Goal: Information Seeking & Learning: Learn about a topic

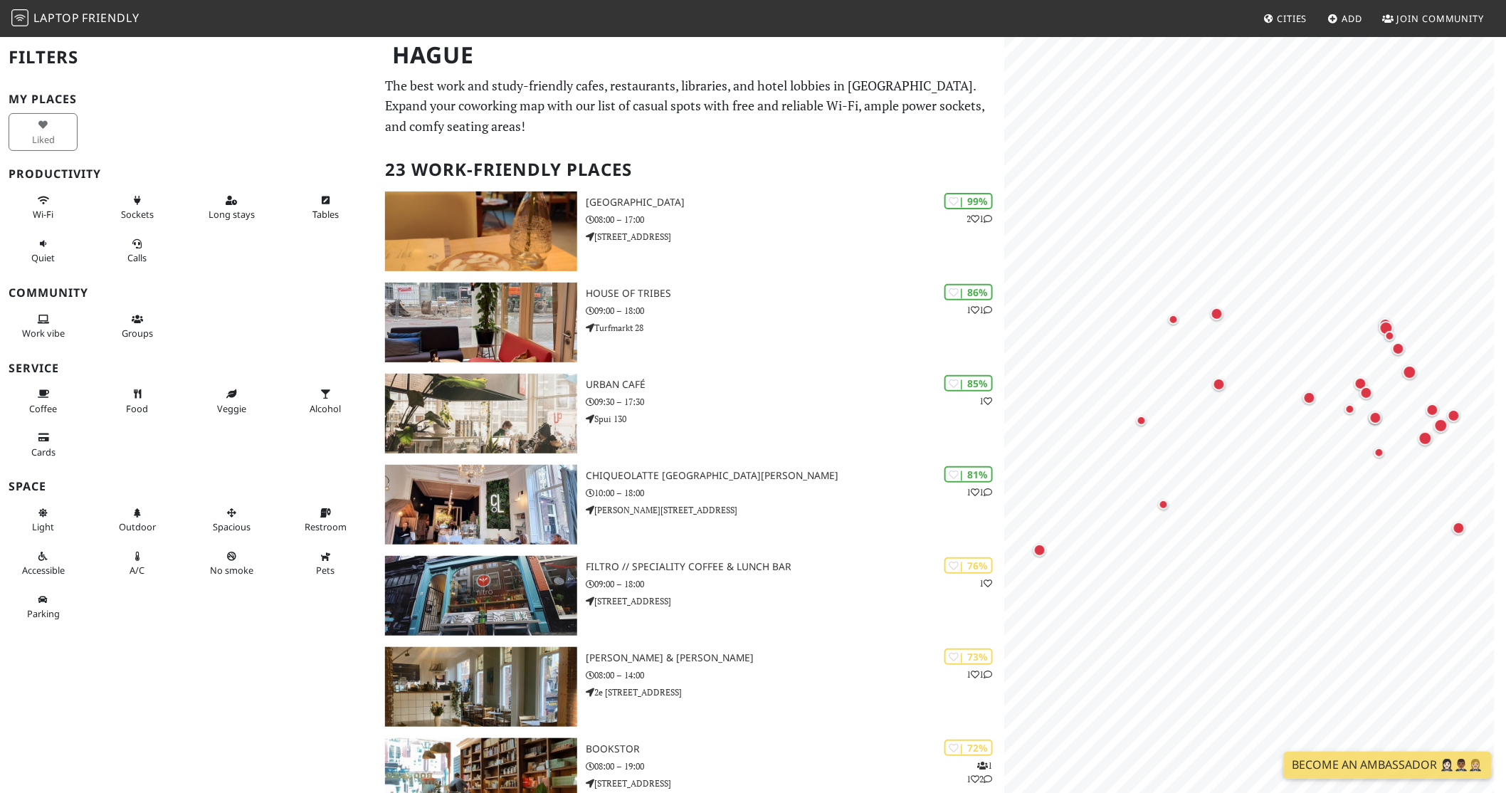
click at [788, 154] on h2 "23 Work-Friendly Places" at bounding box center [690, 169] width 611 height 43
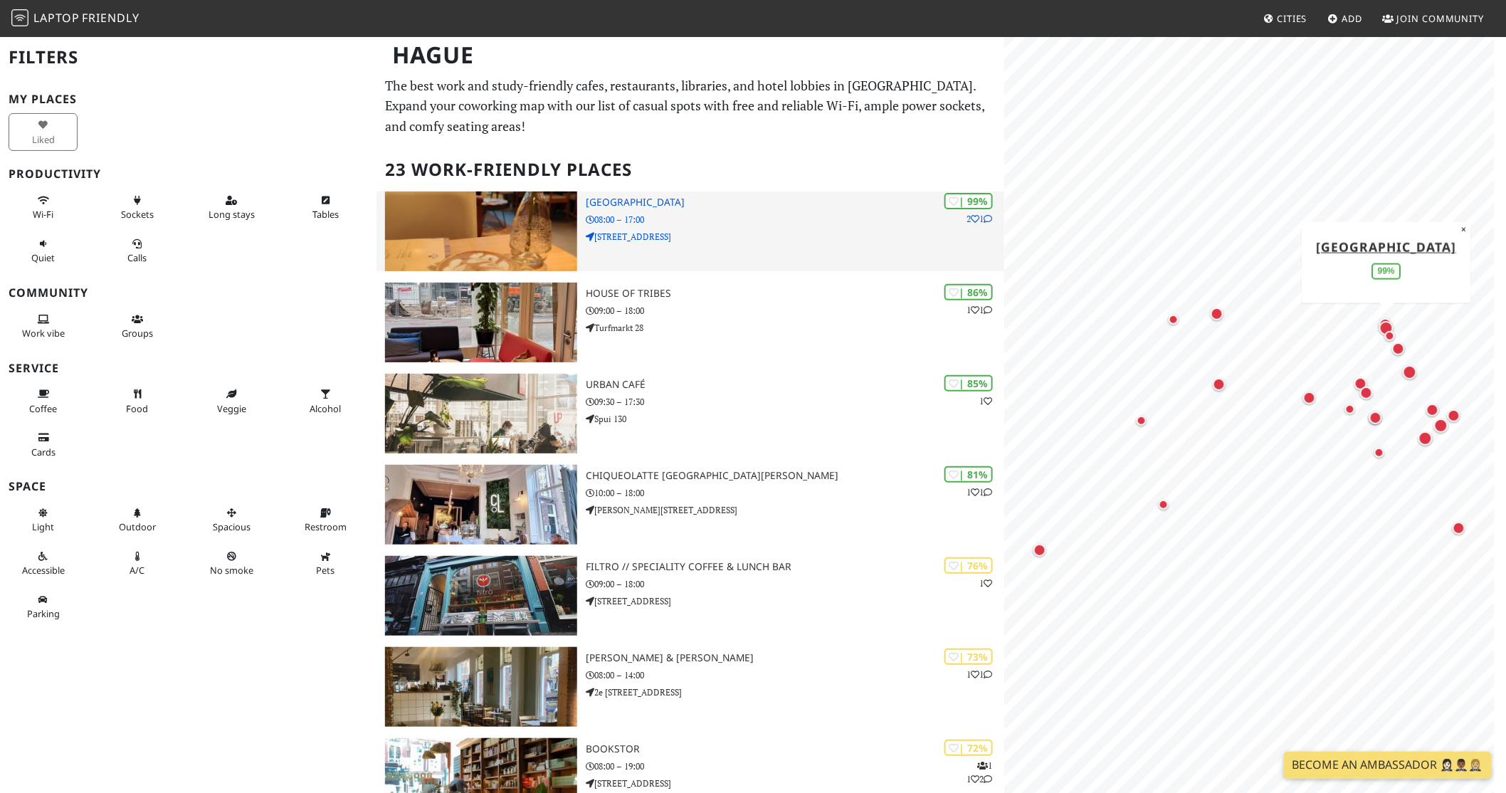
click at [709, 197] on h3 "Barista Cafe Frederikstraat" at bounding box center [795, 202] width 418 height 12
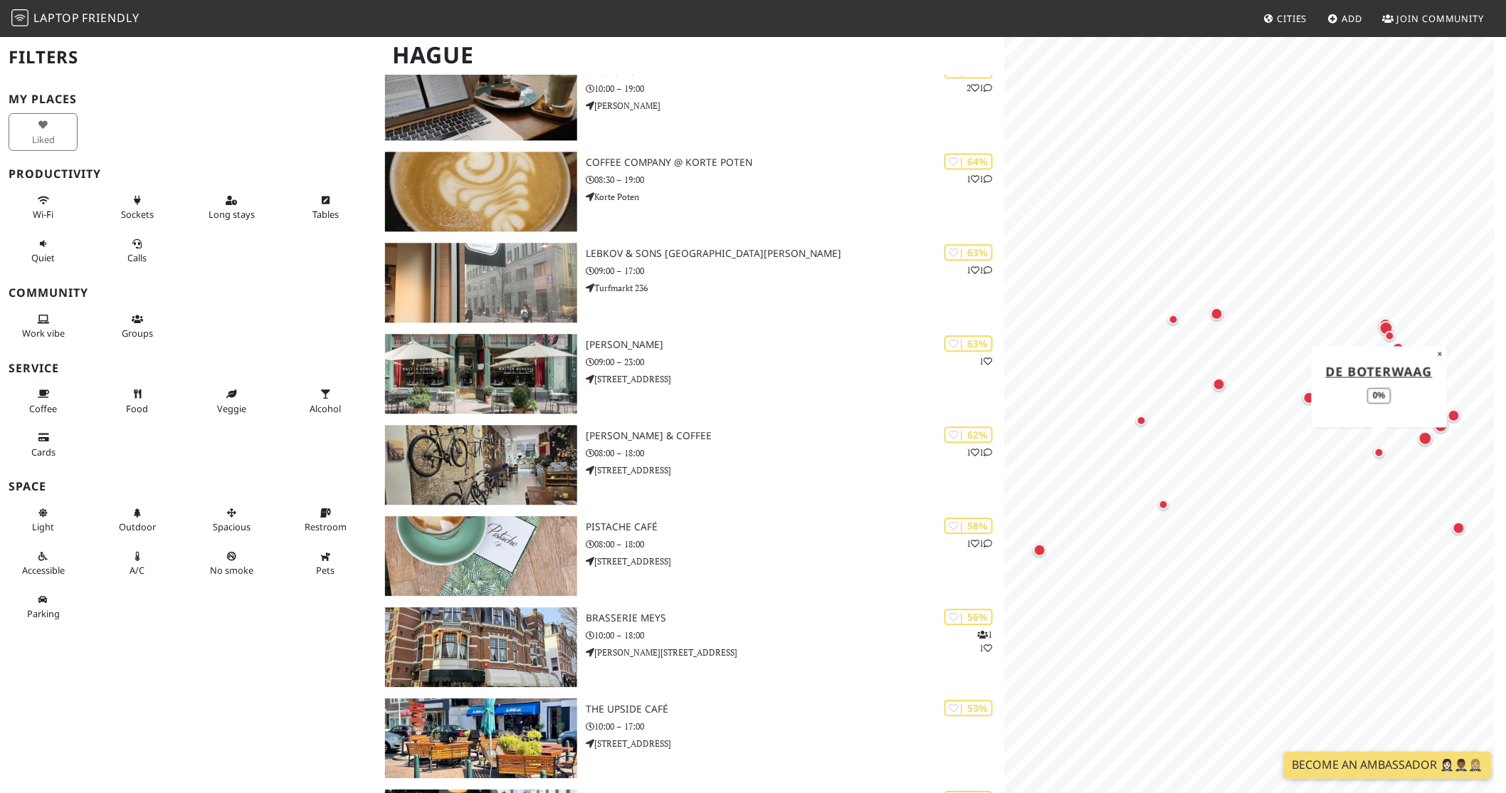
scroll to position [1223, 0]
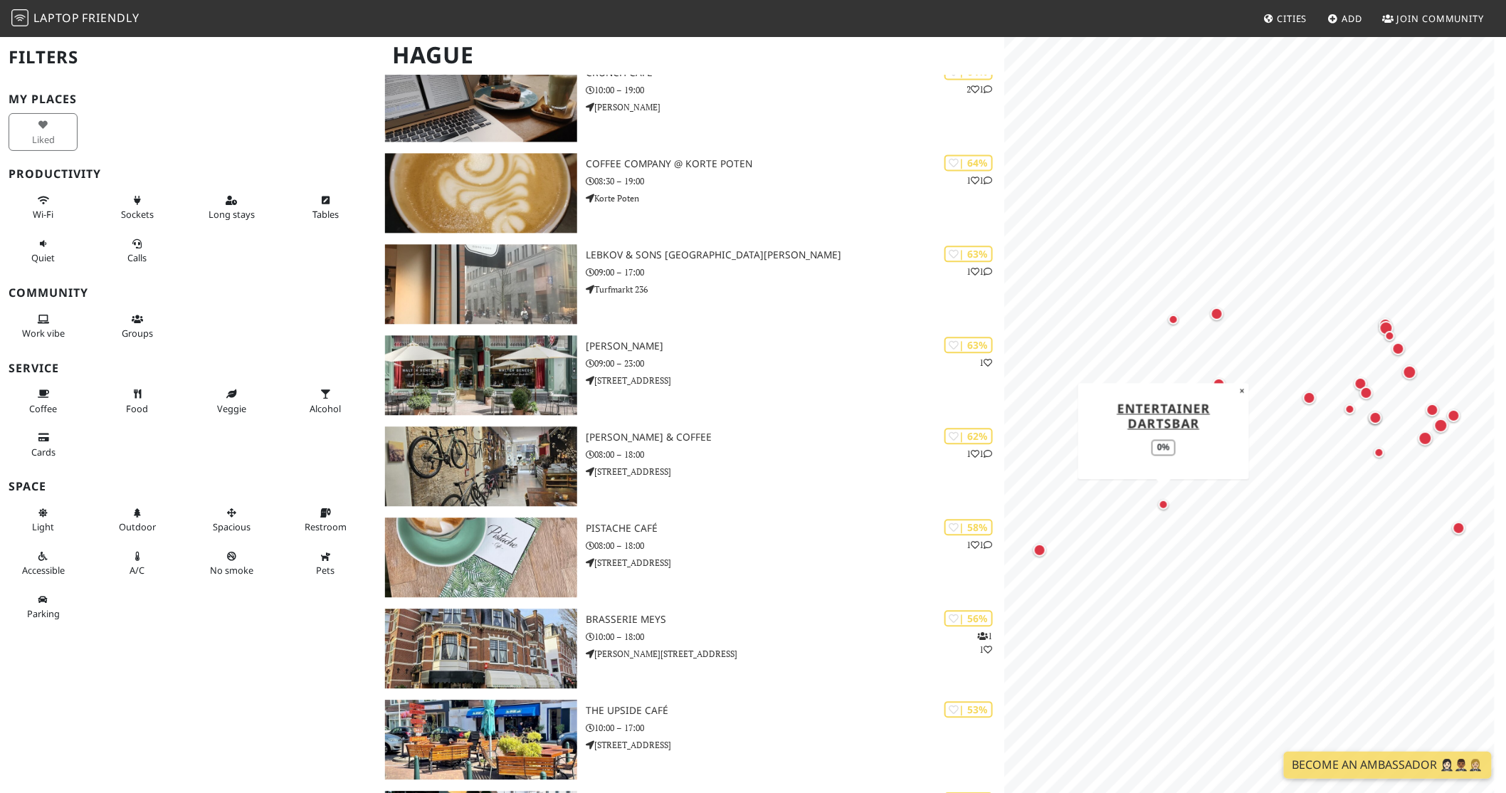
click at [1161, 508] on div "Map marker" at bounding box center [1164, 505] width 10 height 10
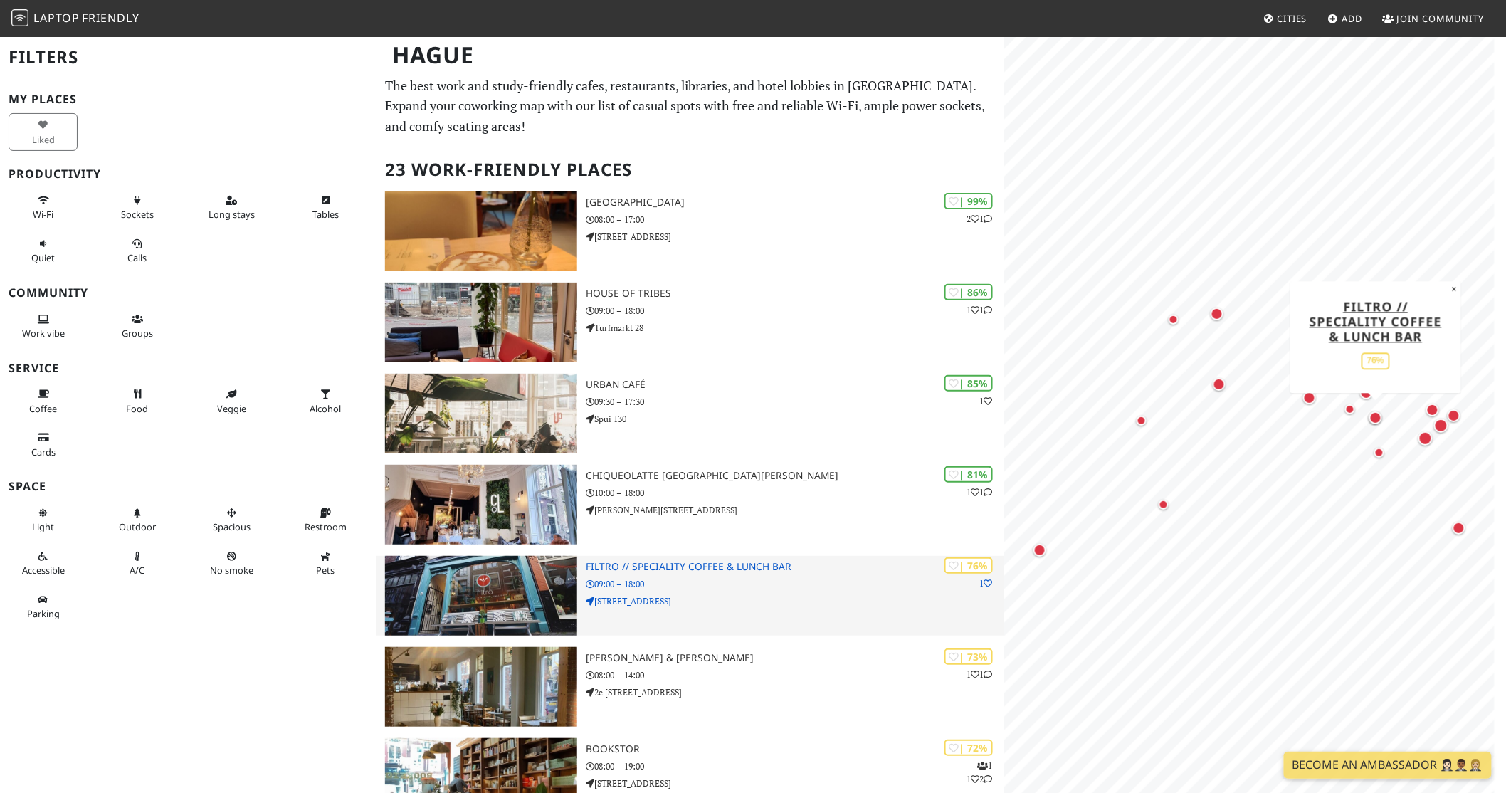
click at [702, 586] on p "09:00 – 18:00" at bounding box center [795, 584] width 418 height 14
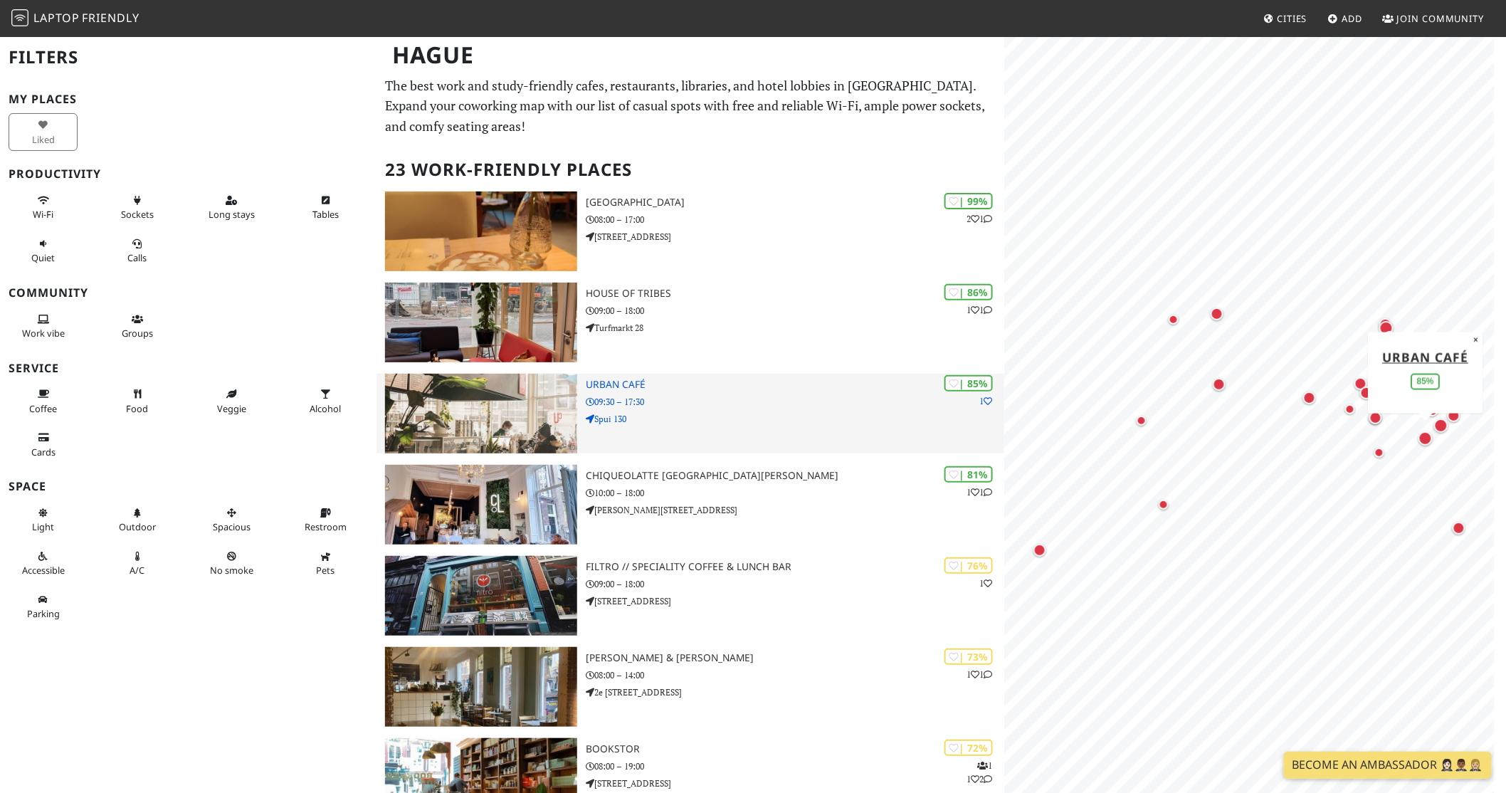
click at [537, 411] on img at bounding box center [481, 414] width 192 height 80
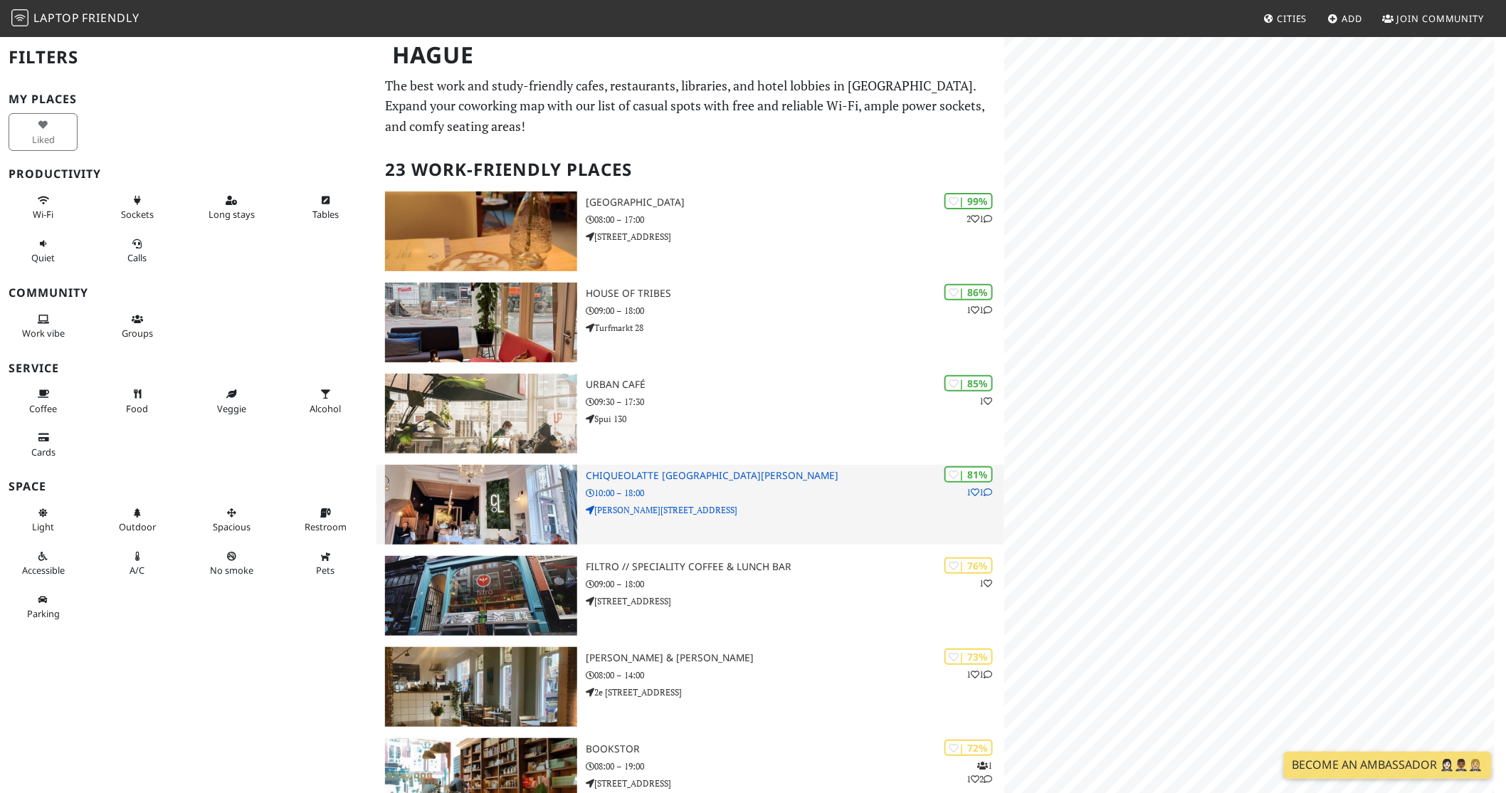
scroll to position [261, 0]
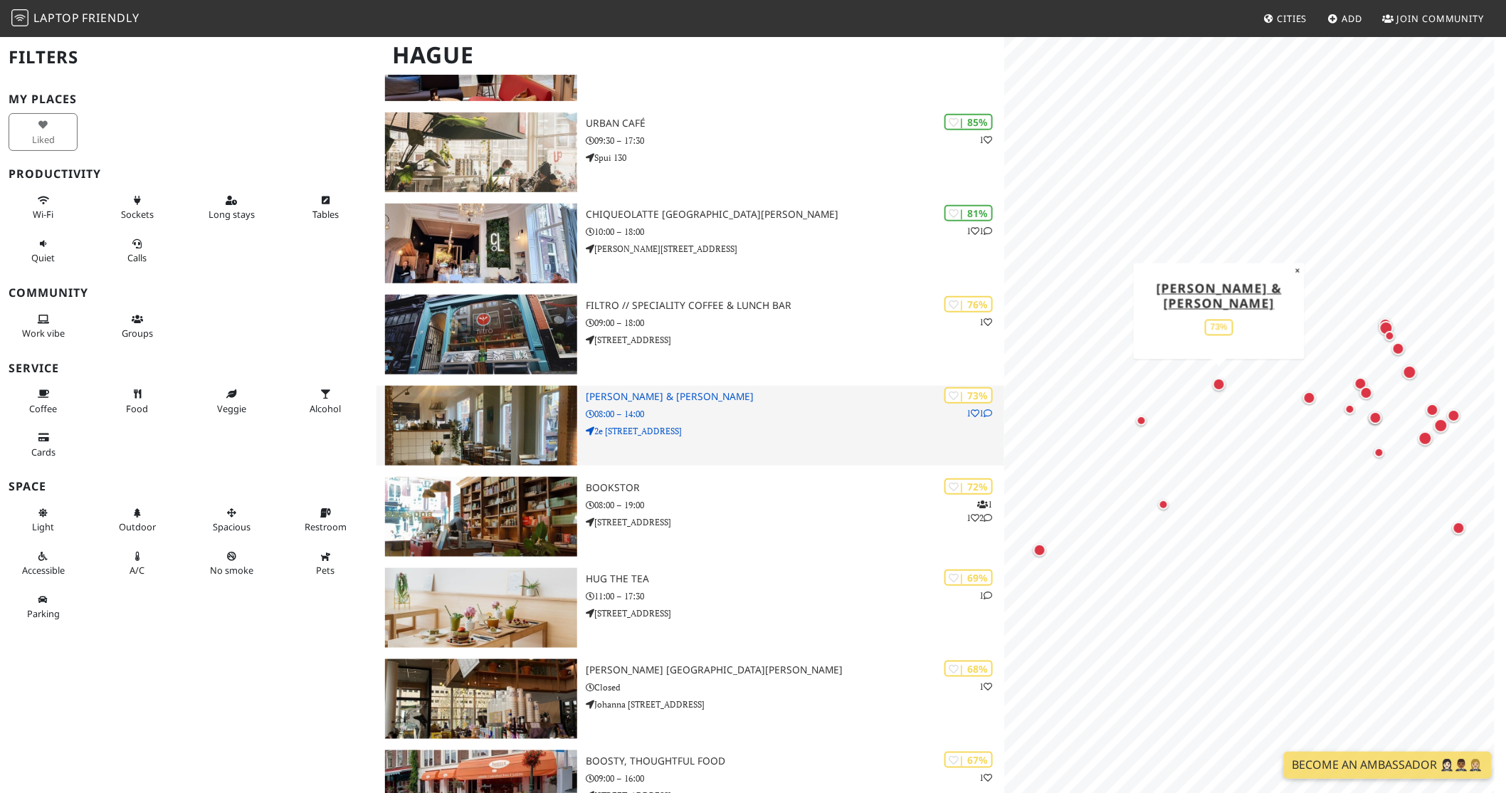
click at [517, 409] on img at bounding box center [481, 426] width 192 height 80
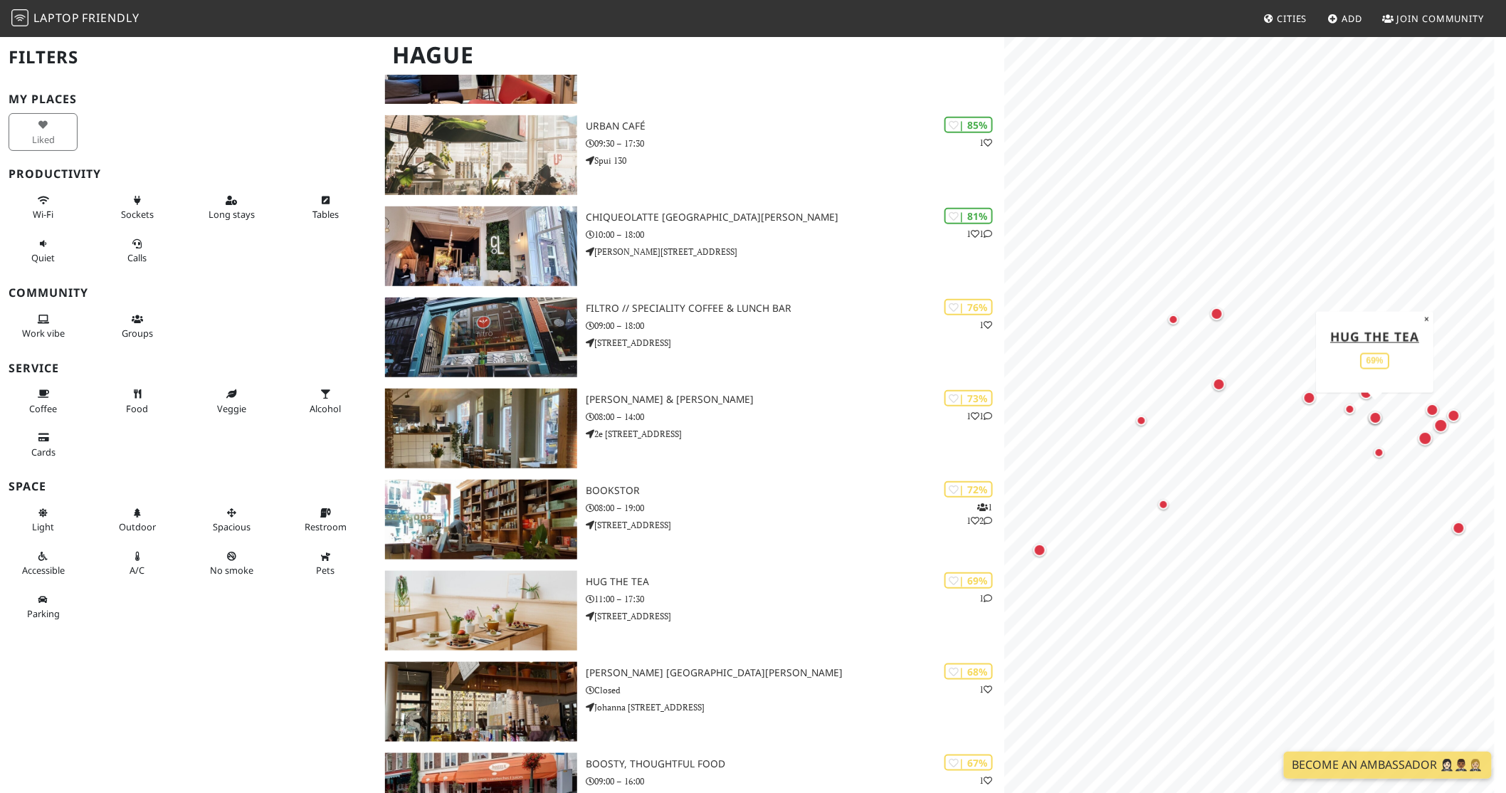
scroll to position [258, 0]
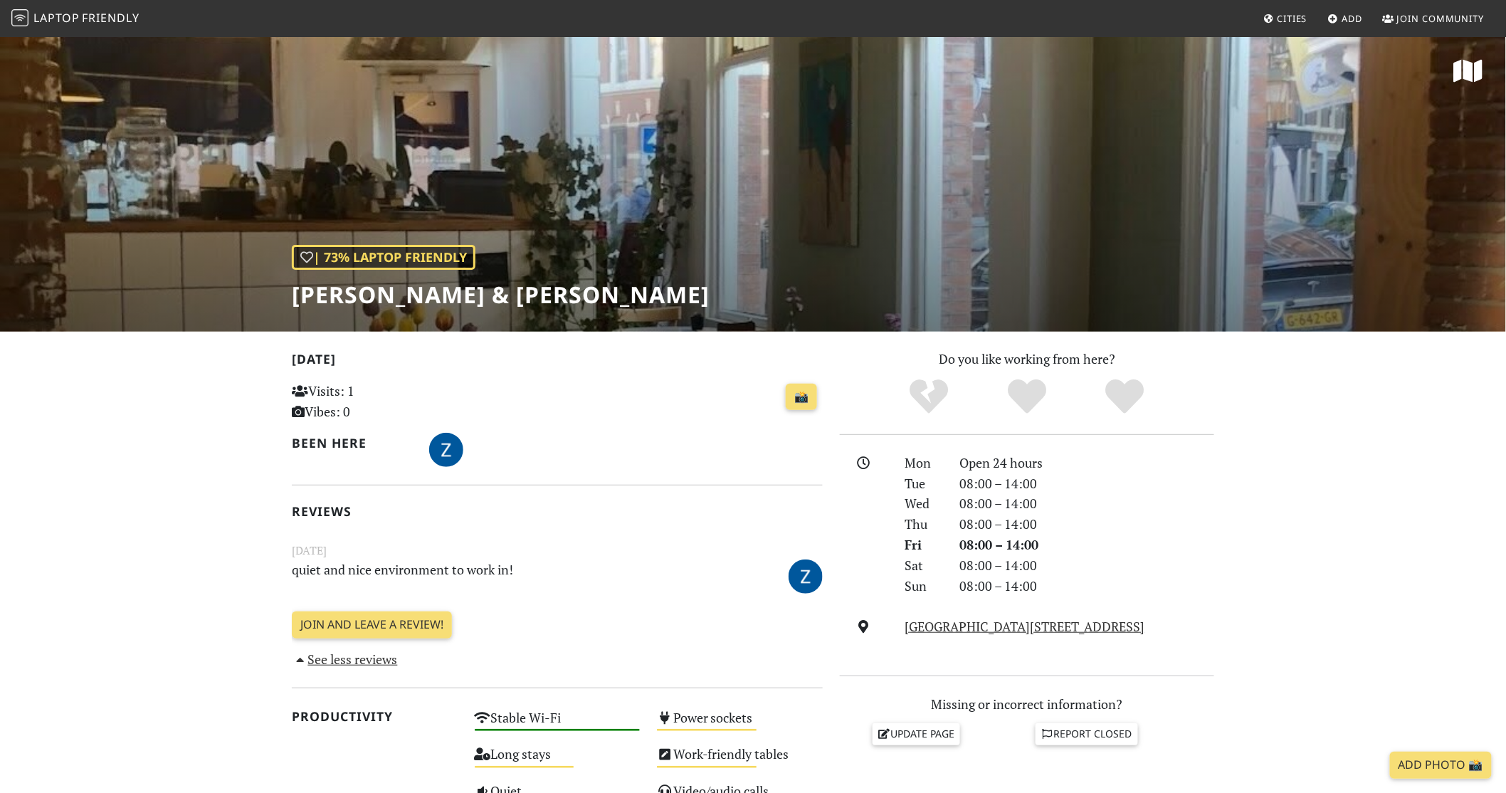
scroll to position [109, 0]
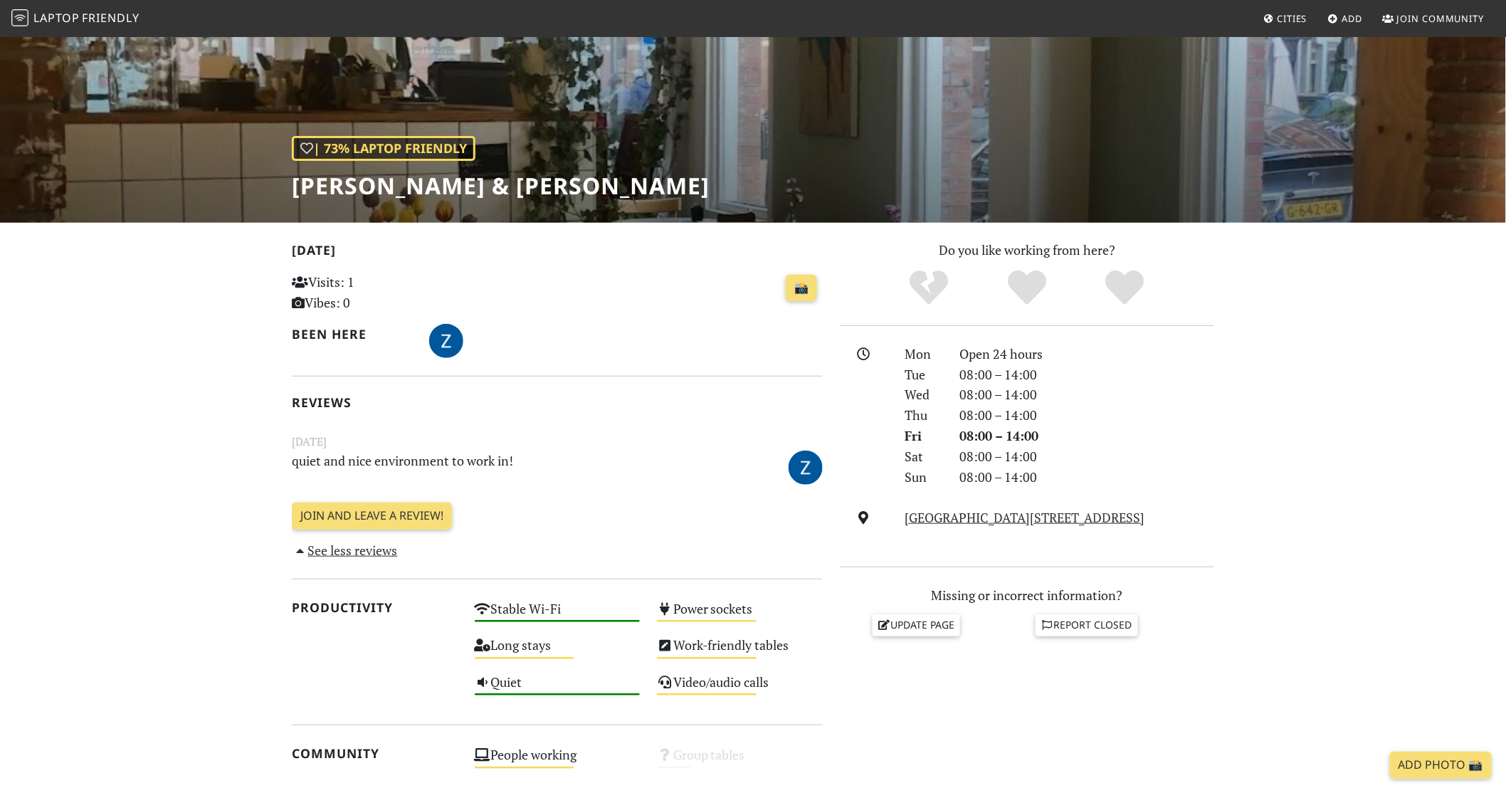
drag, startPoint x: 301, startPoint y: 183, endPoint x: 717, endPoint y: 179, distance: 415.6
click at [710, 179] on h1 "[PERSON_NAME] & [PERSON_NAME]" at bounding box center [501, 185] width 418 height 27
copy h1 "[PERSON_NAME] & [PERSON_NAME]"
